Goal: Information Seeking & Learning: Learn about a topic

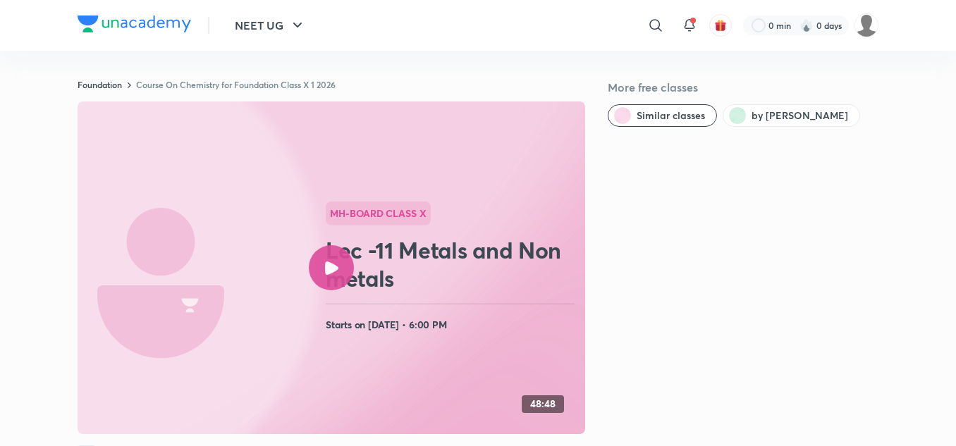
click at [327, 261] on icon at bounding box center [331, 267] width 13 height 13
click at [339, 276] on div at bounding box center [331, 267] width 45 height 45
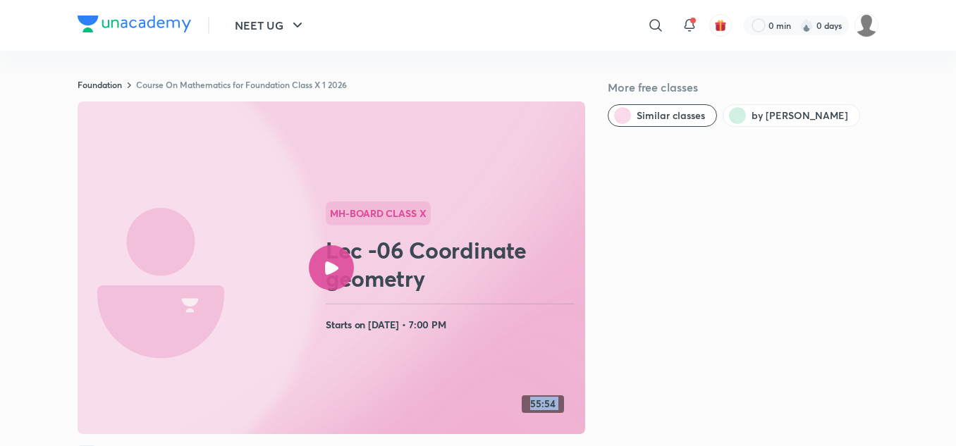
click at [339, 276] on div at bounding box center [331, 267] width 45 height 45
